Goal: Task Accomplishment & Management: Manage account settings

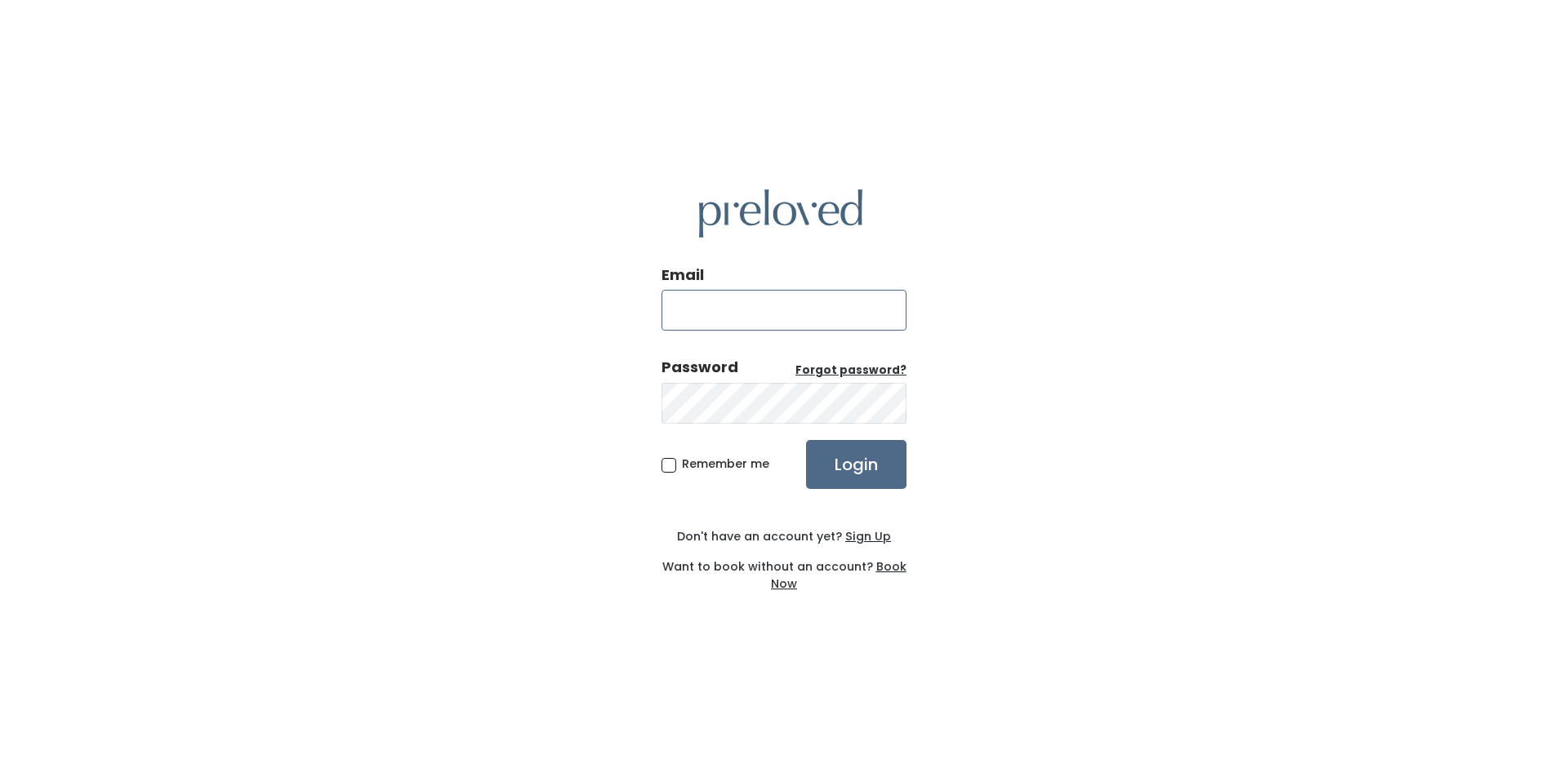
type input "aubriana.larsen@gmail.com"
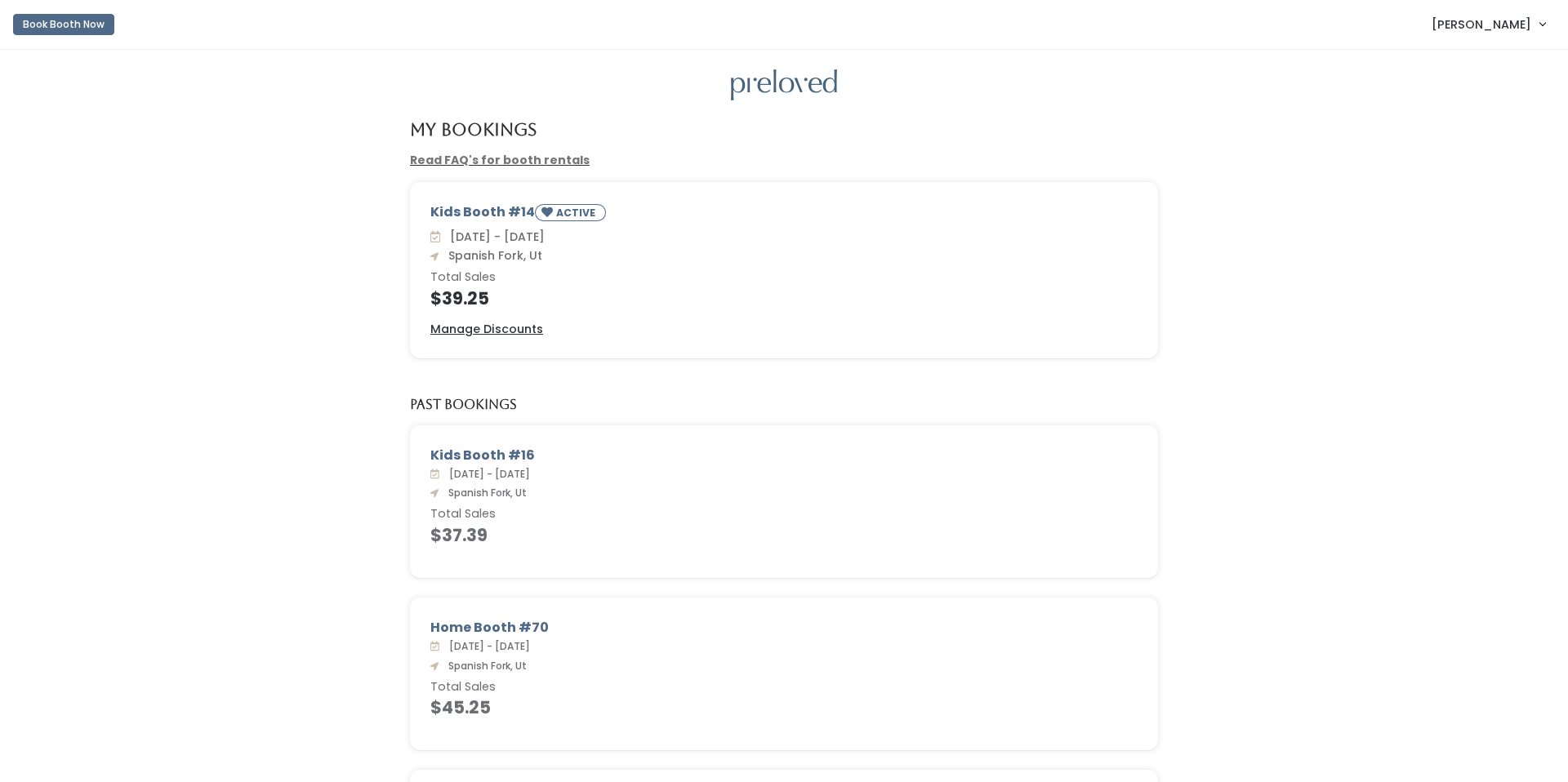
click at [1471, 25] on span "[PERSON_NAME]" at bounding box center [1482, 24] width 100 height 18
click at [1435, 138] on icon "submit" at bounding box center [1436, 136] width 11 height 11
